Goal: Task Accomplishment & Management: Use online tool/utility

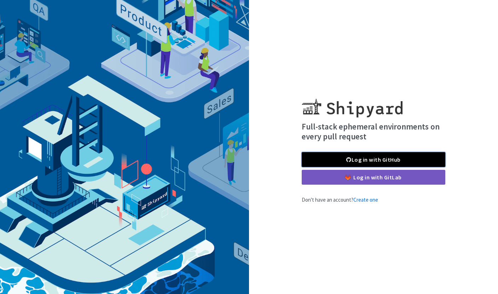
click at [318, 154] on link "Log in with GitHub" at bounding box center [374, 159] width 144 height 15
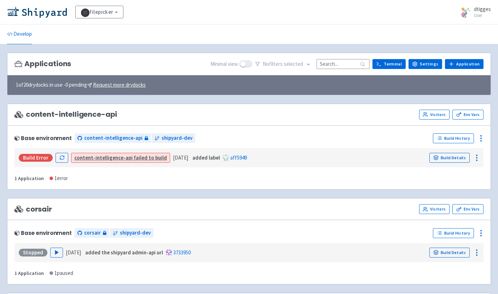
click at [58, 83] on span "1 of 20 drydocks in use - 0 pending Request more drydocks" at bounding box center [81, 85] width 130 height 8
click at [23, 33] on link "Develop" at bounding box center [19, 34] width 25 height 20
click at [477, 10] on span "dtigges" at bounding box center [482, 9] width 17 height 7
click at [420, 21] on div "filepicker View Organizations dtigges User Profile Sign out" at bounding box center [249, 12] width 498 height 24
click at [424, 61] on link "Settings" at bounding box center [425, 64] width 34 height 10
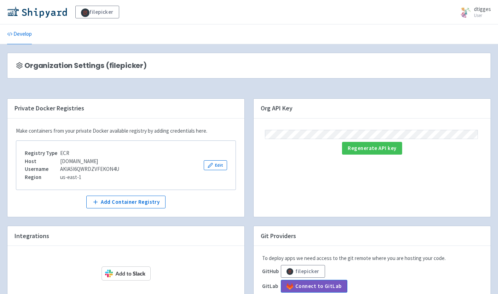
click at [70, 65] on span "Organization Settings (filepicker)" at bounding box center [85, 66] width 122 height 8
click at [21, 40] on link "Develop" at bounding box center [19, 34] width 25 height 20
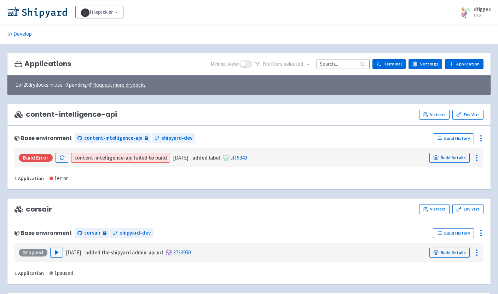
click at [42, 85] on span "1 of 20 drydocks in use - 0 pending Request more drydocks" at bounding box center [81, 85] width 130 height 8
click at [252, 64] on span at bounding box center [245, 63] width 13 height 7
click at [244, 64] on input "checkbox" at bounding box center [241, 64] width 5 height 5
checkbox input "true"
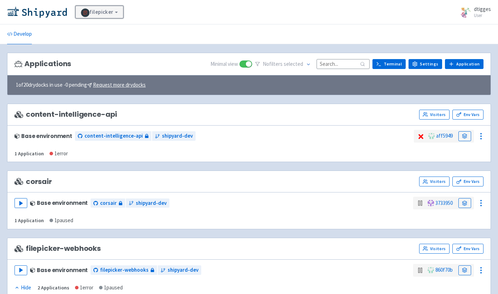
click at [109, 8] on link "filepicker" at bounding box center [99, 12] width 48 height 13
click at [109, 9] on link "filepicker" at bounding box center [99, 12] width 48 height 13
click at [111, 11] on link "filepicker" at bounding box center [99, 12] width 48 height 13
click at [114, 33] on link "View Organizations" at bounding box center [108, 31] width 65 height 11
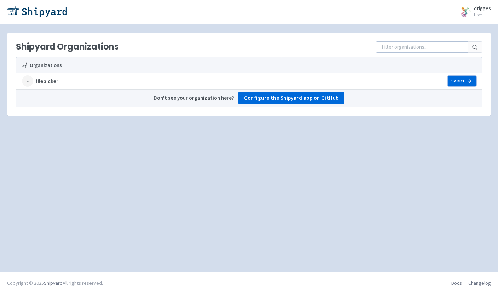
click at [454, 81] on link "Select" at bounding box center [462, 81] width 28 height 10
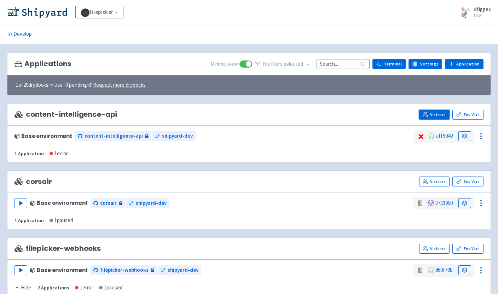
click at [440, 110] on link "Visitors" at bounding box center [434, 115] width 30 height 10
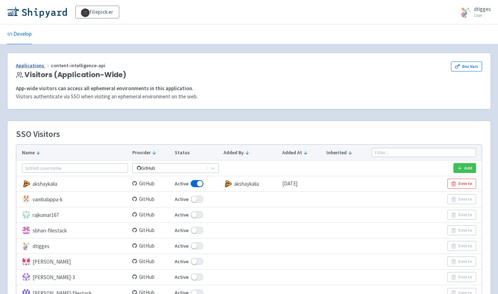
click at [31, 68] on link "Applications" at bounding box center [33, 65] width 35 height 6
click at [24, 64] on link "Applications" at bounding box center [33, 65] width 35 height 6
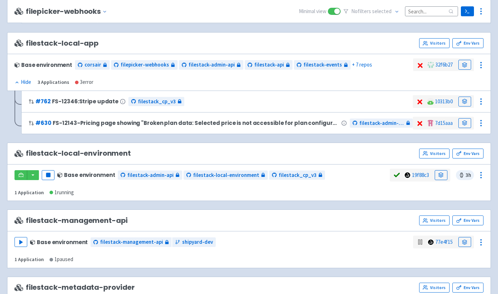
scroll to position [299, 0]
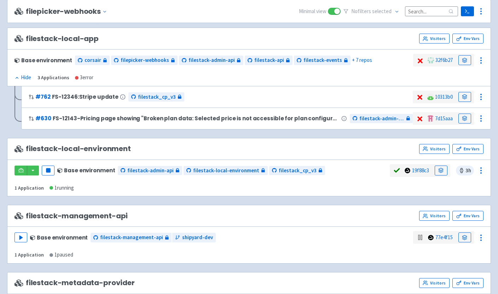
click at [97, 150] on span "filestack-local-environment" at bounding box center [72, 149] width 116 height 8
click at [442, 151] on link "Visitors" at bounding box center [434, 149] width 30 height 10
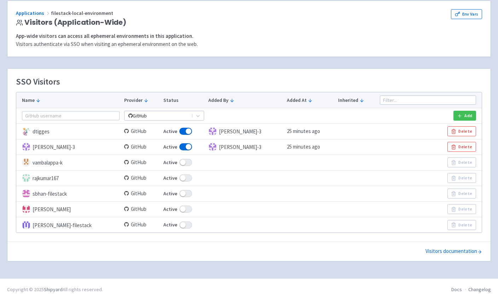
scroll to position [53, 0]
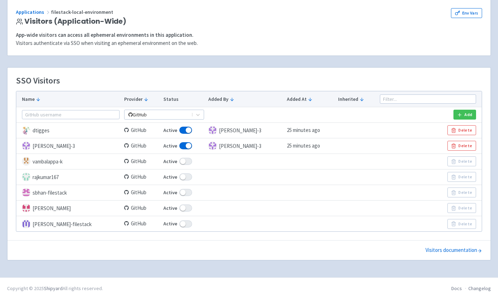
click at [182, 191] on span at bounding box center [185, 192] width 13 height 7
click at [168, 191] on input "Active" at bounding box center [165, 192] width 5 height 5
checkbox input "false"
click at [184, 174] on span at bounding box center [185, 176] width 13 height 7
click at [168, 175] on input "Active" at bounding box center [165, 177] width 5 height 5
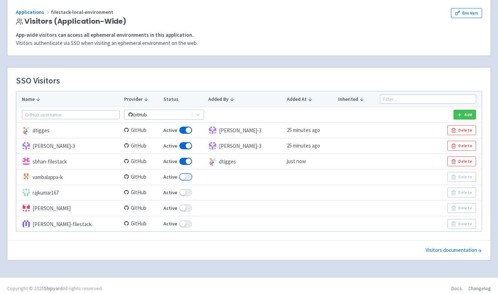
checkbox input "false"
click at [187, 178] on span at bounding box center [185, 176] width 13 height 7
click at [168, 178] on input "Active" at bounding box center [165, 177] width 5 height 5
checkbox input "true"
click at [445, 252] on link "Visitors documentation" at bounding box center [453, 250] width 57 height 8
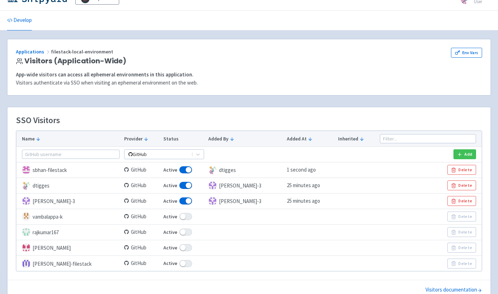
scroll to position [1, 0]
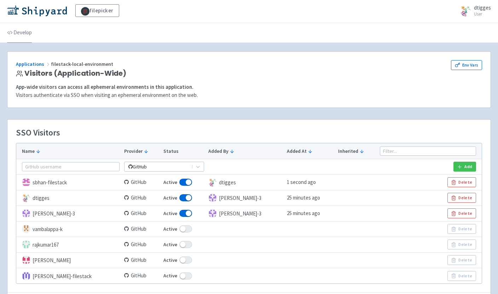
click at [28, 33] on link "Develop" at bounding box center [19, 33] width 25 height 20
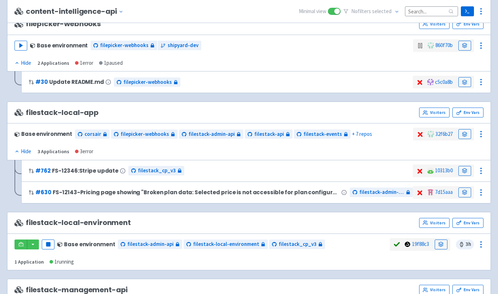
scroll to position [274, 0]
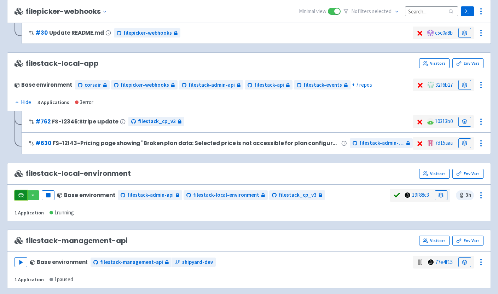
click at [21, 195] on icon at bounding box center [20, 194] width 5 height 5
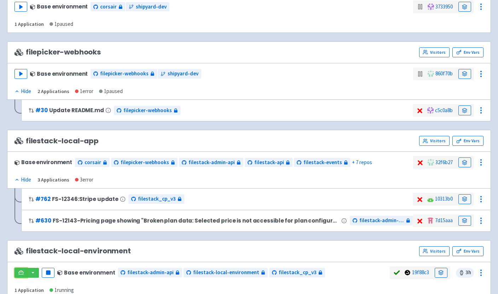
scroll to position [211, 0]
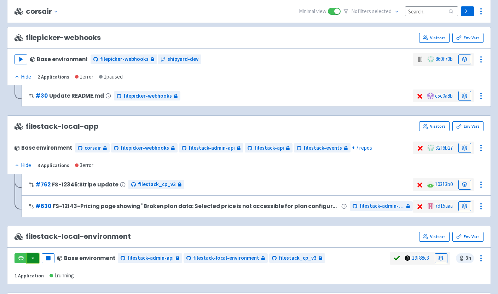
click at [34, 257] on button "button" at bounding box center [33, 258] width 12 height 10
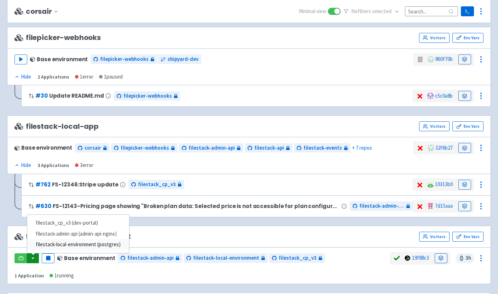
click at [71, 242] on link "filestack-local-environment (postgres)" at bounding box center [78, 244] width 102 height 11
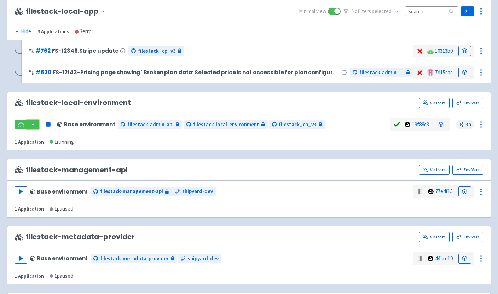
scroll to position [308, 0]
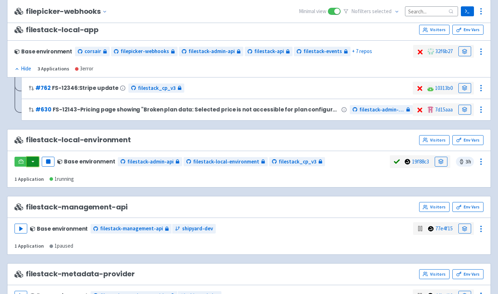
click at [35, 163] on button "button" at bounding box center [33, 162] width 12 height 10
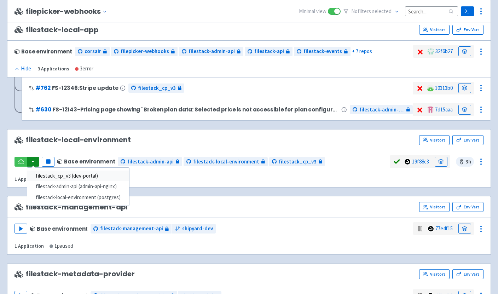
click at [69, 174] on link "filestack_cp_v3 (dev-portal)" at bounding box center [78, 175] width 102 height 11
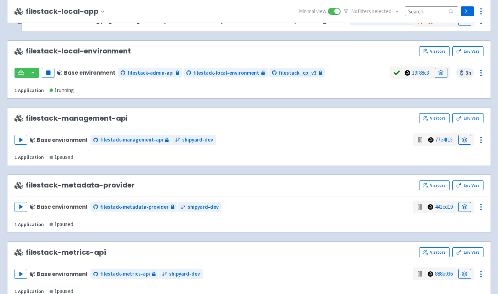
scroll to position [348, 0]
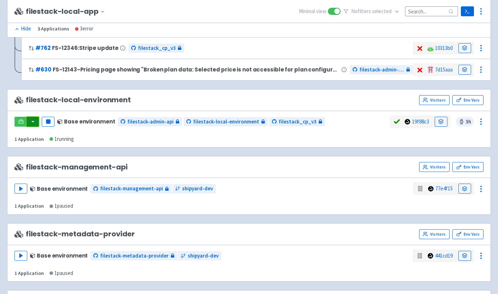
click at [35, 120] on button "button" at bounding box center [33, 122] width 12 height 10
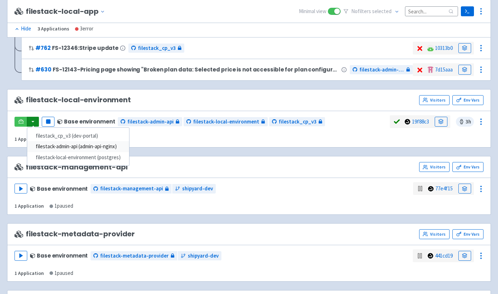
click at [56, 144] on link "filestack-admin-api (admin-api-nginx)" at bounding box center [78, 146] width 102 height 11
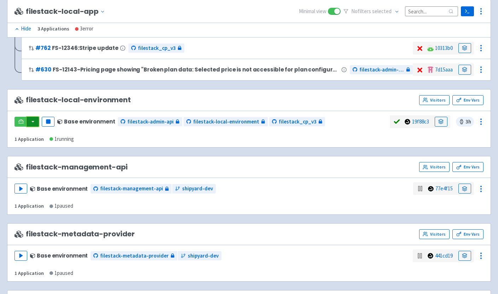
click at [38, 121] on button "button" at bounding box center [33, 122] width 12 height 10
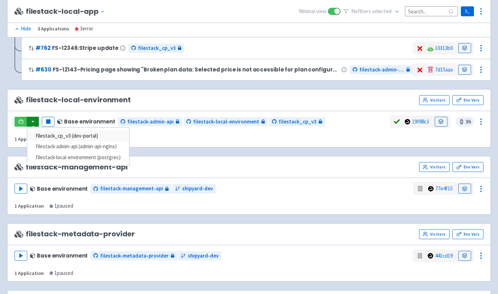
click at [38, 135] on link "filestack_cp_v3 (dev-portal)" at bounding box center [78, 135] width 102 height 11
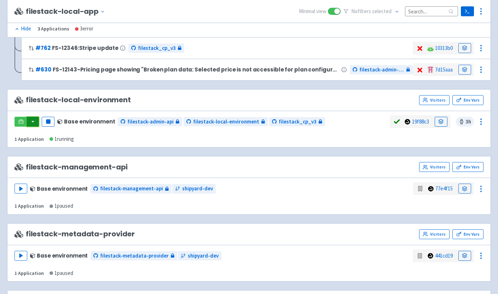
click at [33, 118] on button "button" at bounding box center [33, 122] width 12 height 10
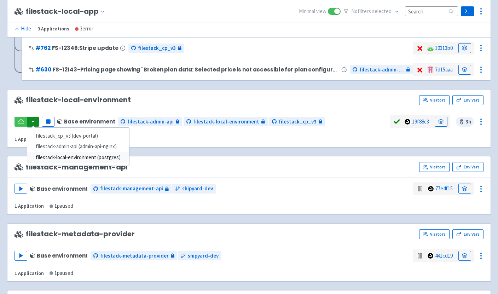
click at [52, 156] on link "filestack-local-environment (postgres)" at bounding box center [78, 157] width 102 height 11
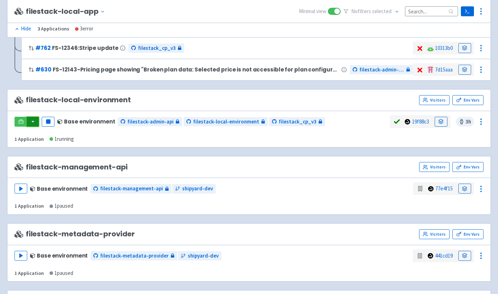
click at [36, 122] on button "button" at bounding box center [33, 122] width 12 height 10
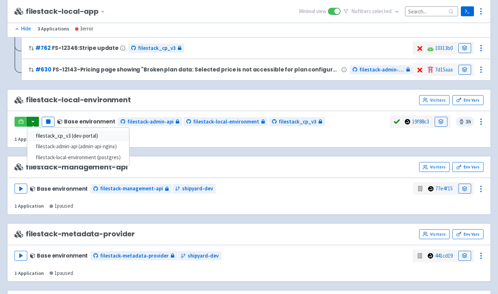
click at [97, 133] on link "filestack_cp_v3 (dev-portal)" at bounding box center [78, 135] width 102 height 11
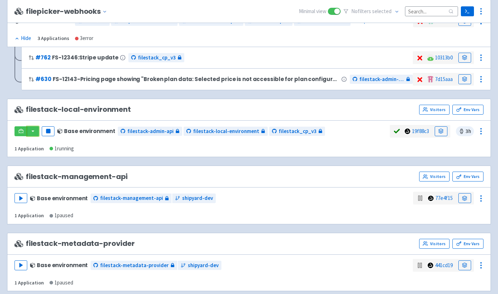
scroll to position [350, 0]
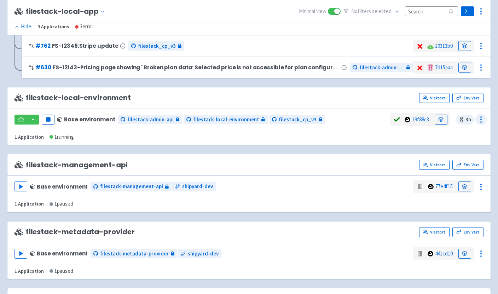
click at [480, 118] on icon at bounding box center [481, 119] width 8 height 8
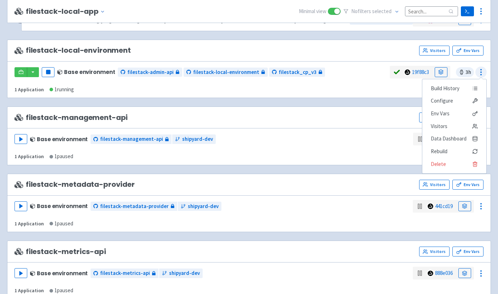
scroll to position [398, 0]
click at [378, 94] on div "filestack_cp_v3 (dev-portal) filestack-admin-api (admin-api-nginx) filestack-lo…" at bounding box center [249, 79] width 484 height 37
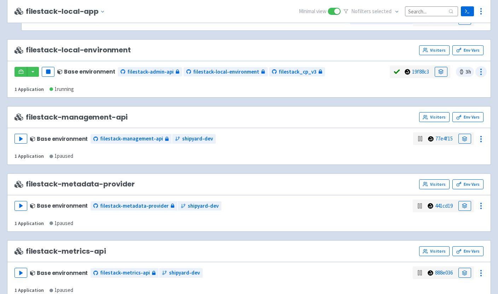
click at [481, 71] on circle at bounding box center [481, 71] width 1 height 1
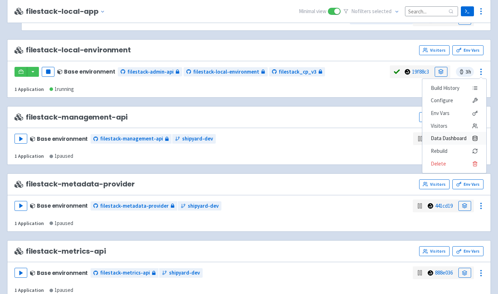
click at [448, 143] on span "Data Dashboard" at bounding box center [449, 138] width 36 height 10
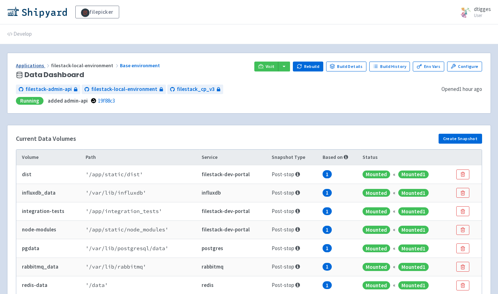
click at [29, 65] on link "Applications" at bounding box center [33, 65] width 35 height 6
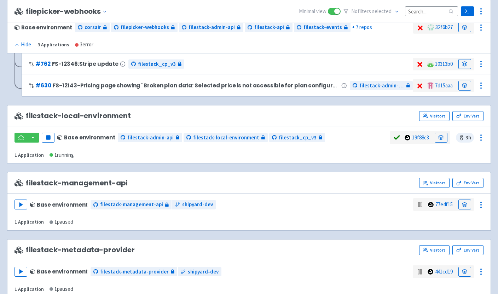
scroll to position [350, 0]
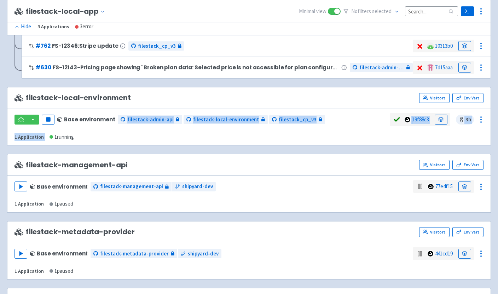
drag, startPoint x: 53, startPoint y: 138, endPoint x: 99, endPoint y: 138, distance: 45.6
click at [99, 138] on div "Pause Base environment filestack-admin-api filestack-local-environment filestac…" at bounding box center [249, 127] width 484 height 37
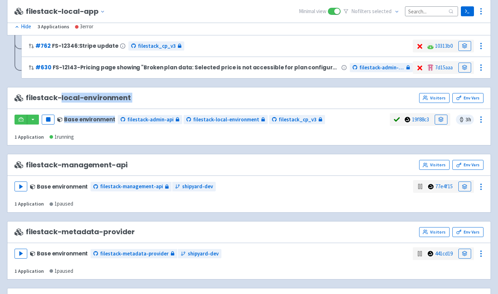
drag, startPoint x: 99, startPoint y: 138, endPoint x: 62, endPoint y: 95, distance: 56.1
click at [62, 95] on div "filestack-local-environment Visitors Env Vars Pause Base environment filestack-…" at bounding box center [249, 116] width 484 height 59
click at [62, 95] on span "filestack-local-environment" at bounding box center [72, 98] width 116 height 8
click at [479, 117] on icon at bounding box center [481, 119] width 8 height 8
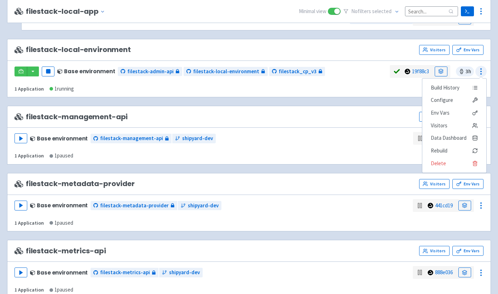
scroll to position [405, 0]
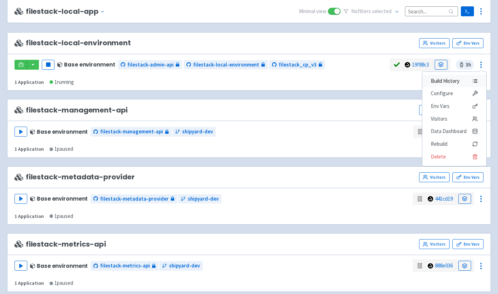
click at [448, 81] on span "Build History" at bounding box center [445, 81] width 29 height 10
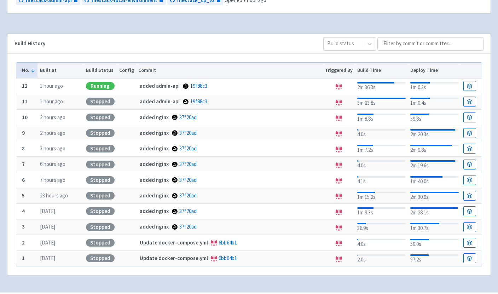
scroll to position [93, 0]
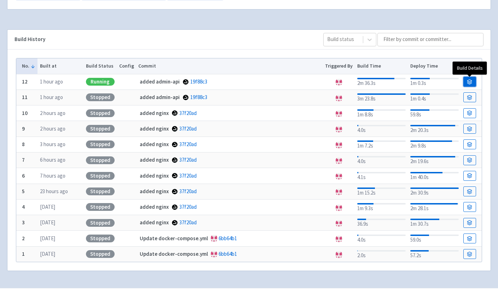
click at [470, 79] on icon at bounding box center [469, 81] width 5 height 5
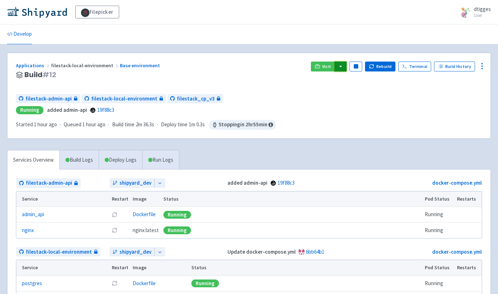
click at [345, 67] on button "button" at bounding box center [341, 67] width 12 height 10
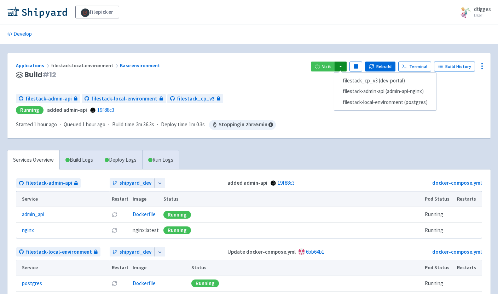
click at [325, 83] on div "Visit filestack_cp_v3 (dev-portal) filestack-admin-api (admin-api-nginx) filest…" at bounding box center [396, 75] width 171 height 27
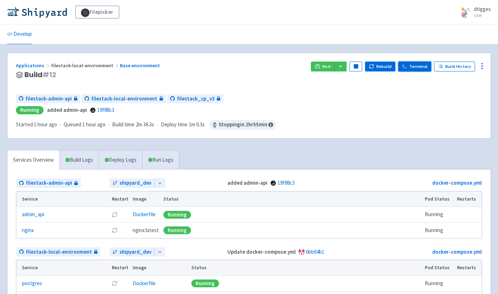
click at [429, 66] on link "Terminal" at bounding box center [414, 67] width 33 height 10
